Goal: Check status: Check status

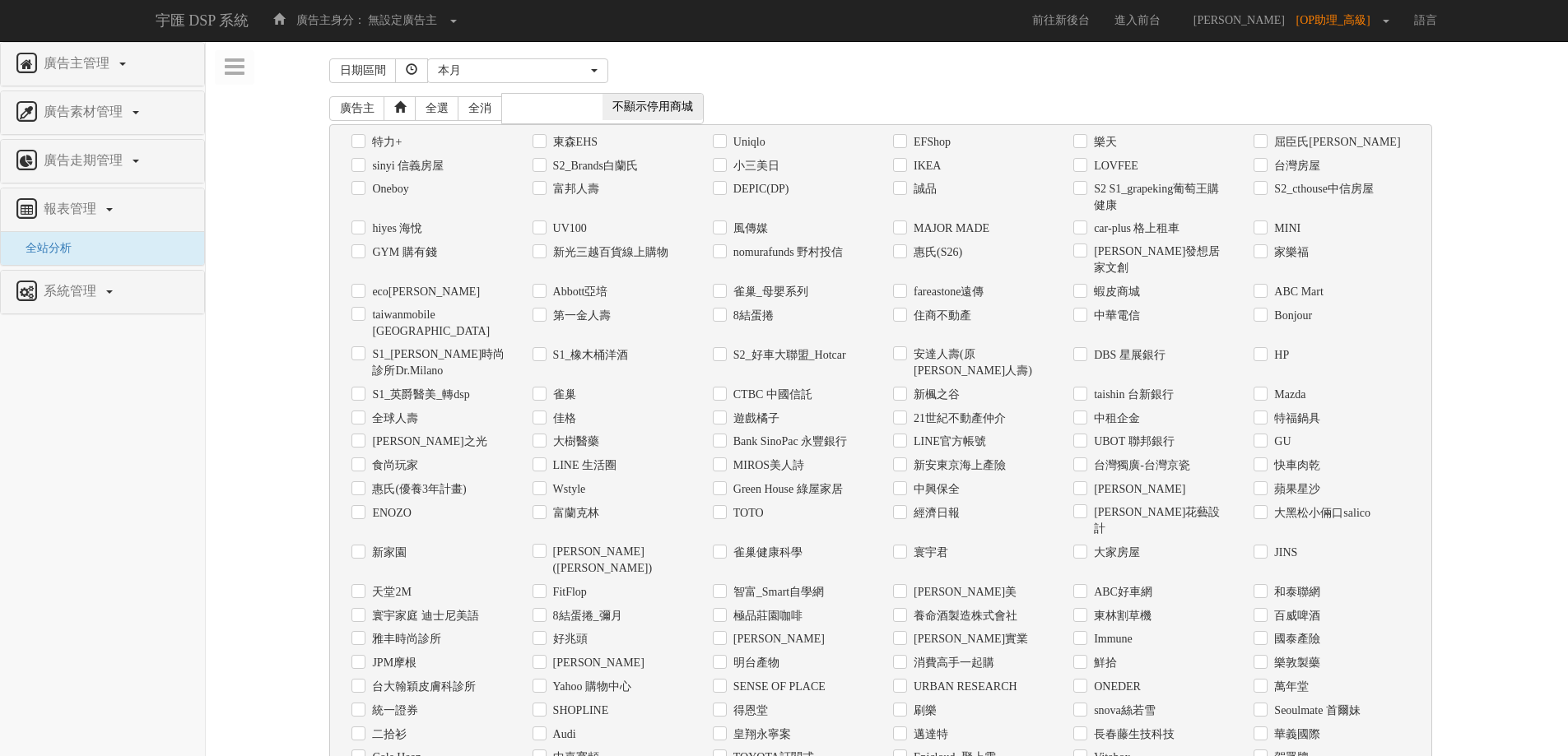
click at [756, 141] on label "Uniqlo" at bounding box center [747, 142] width 36 height 16
click at [723, 141] on input "Uniqlo" at bounding box center [718, 142] width 10 height 10
checkbox input "true"
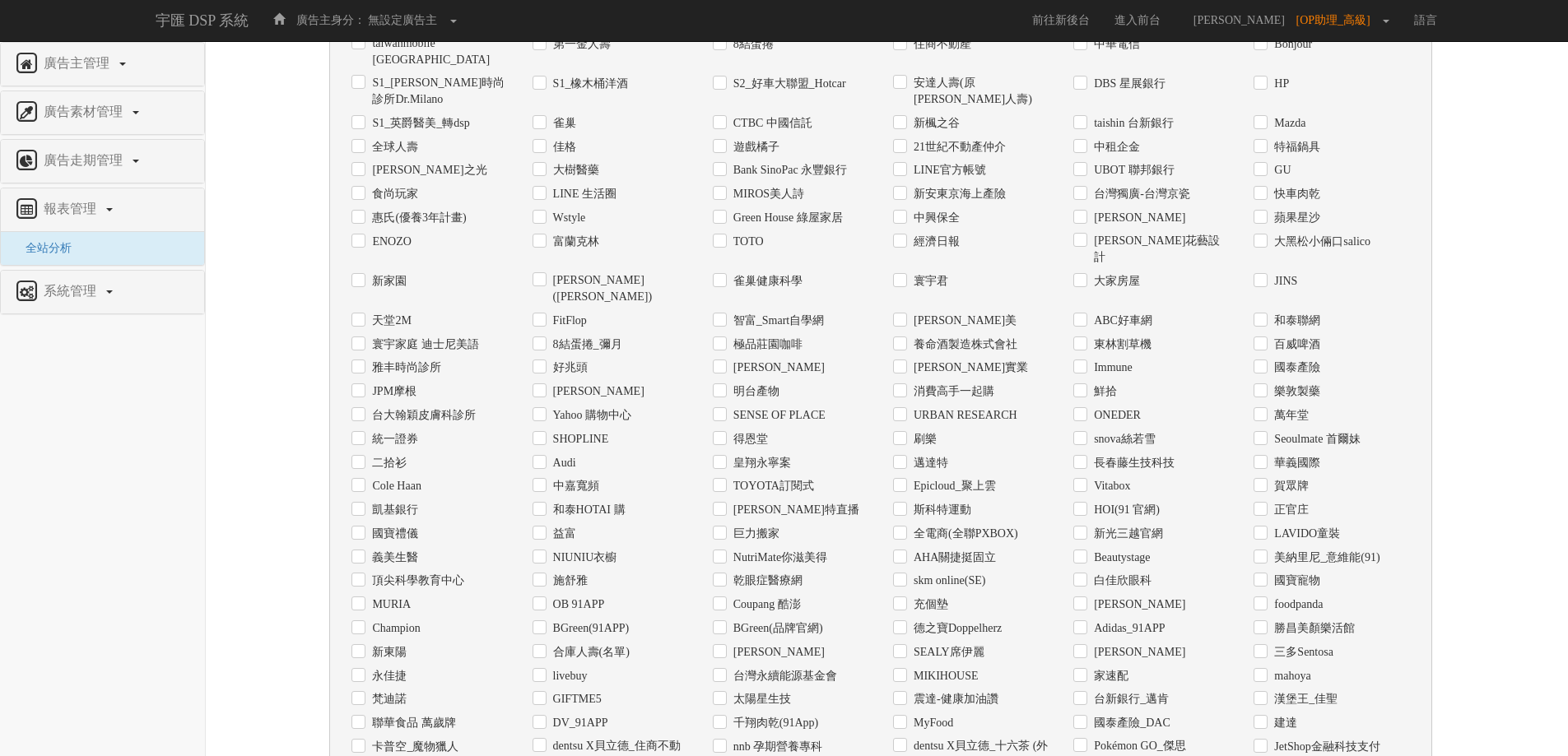
scroll to position [527, 0]
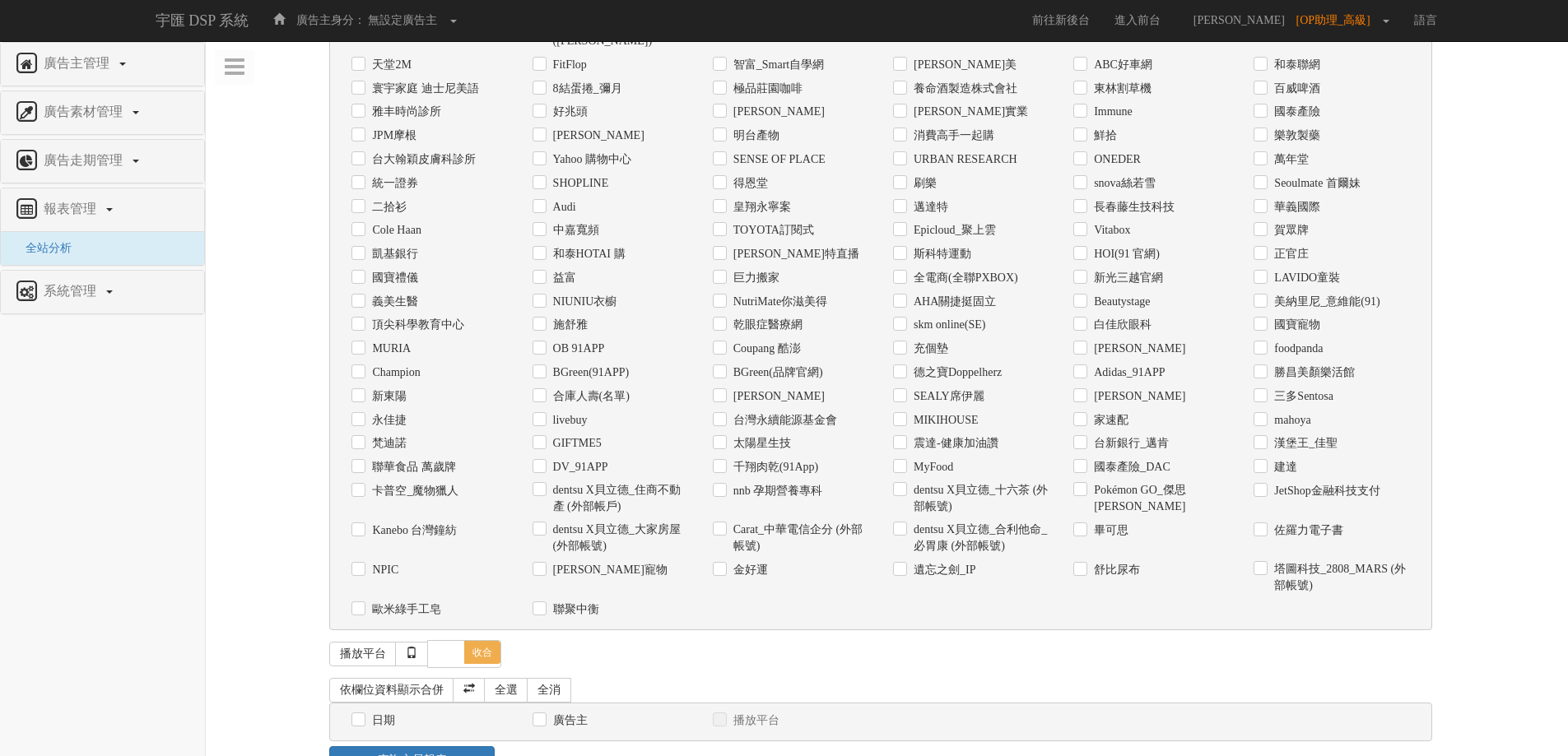
click at [392, 713] on label "日期" at bounding box center [381, 721] width 27 height 16
click at [363, 716] on input "日期" at bounding box center [357, 721] width 10 height 10
checkbox input "true"
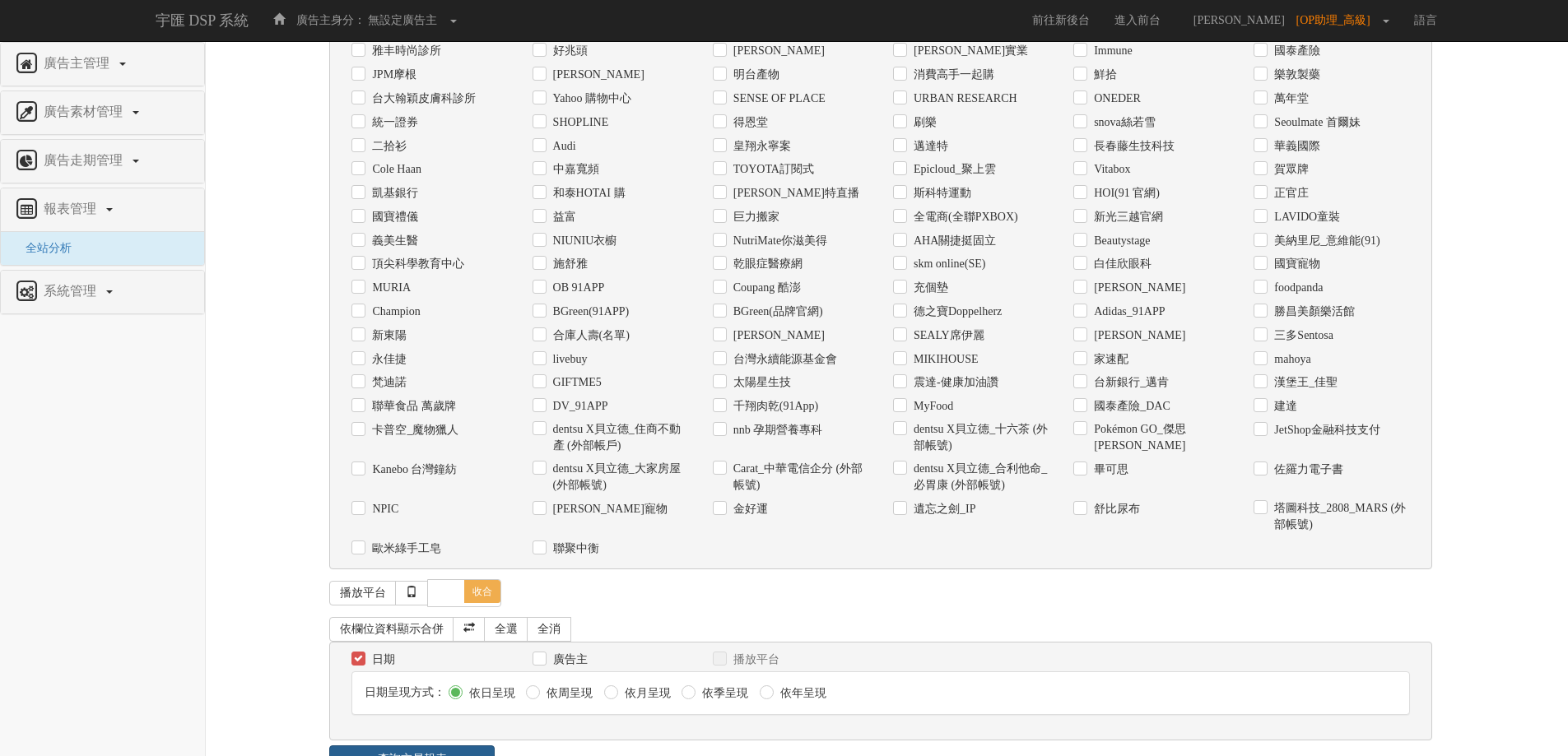
click at [452, 746] on link "查詢交易報表" at bounding box center [412, 759] width 166 height 28
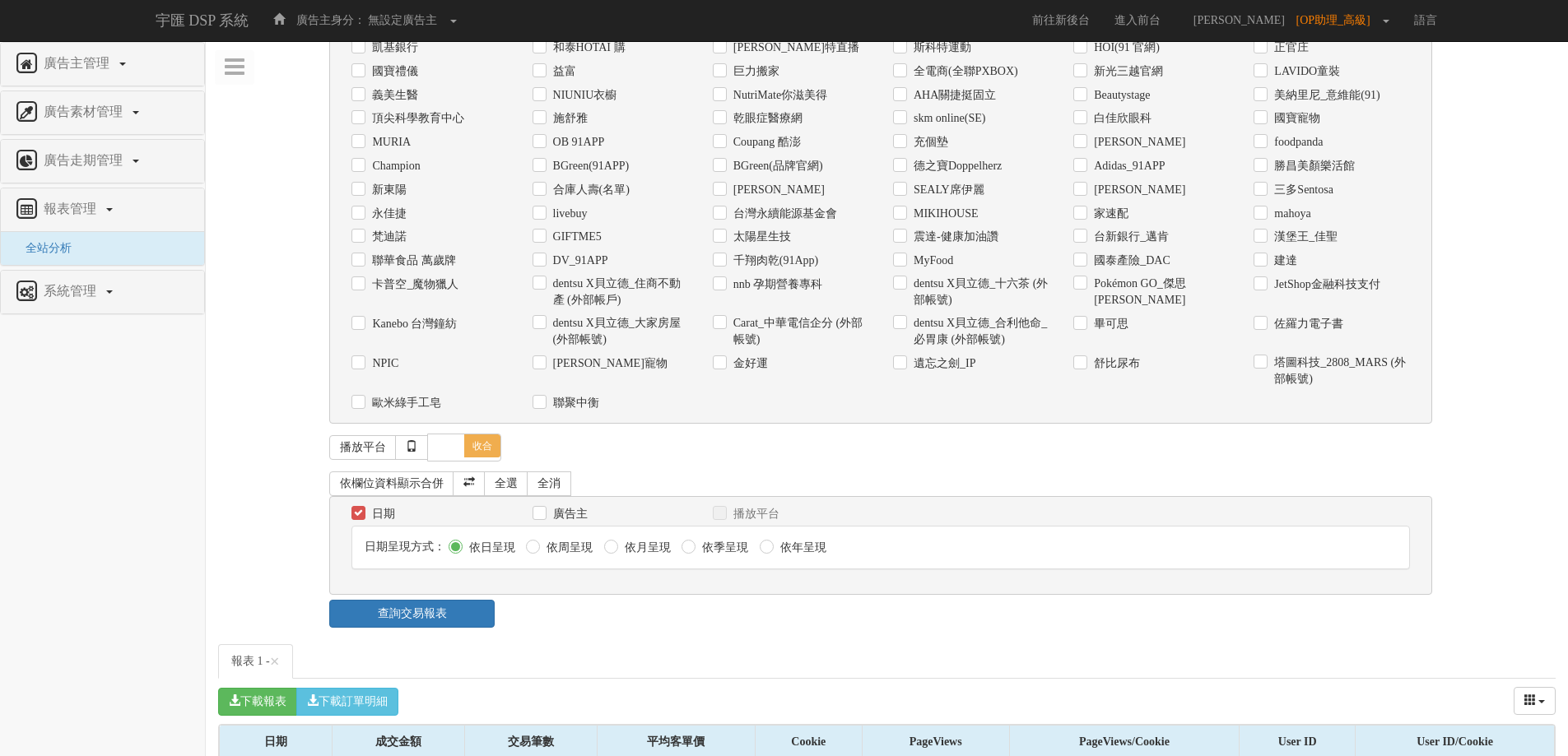
drag, startPoint x: 253, startPoint y: 726, endPoint x: 1547, endPoint y: 733, distance: 1294.0
copy tr "[DATE] 4,238,940 2,745 1,544.24 94,356 718,863 7.62 38,555 0.41"
